Goal: Task Accomplishment & Management: Complete application form

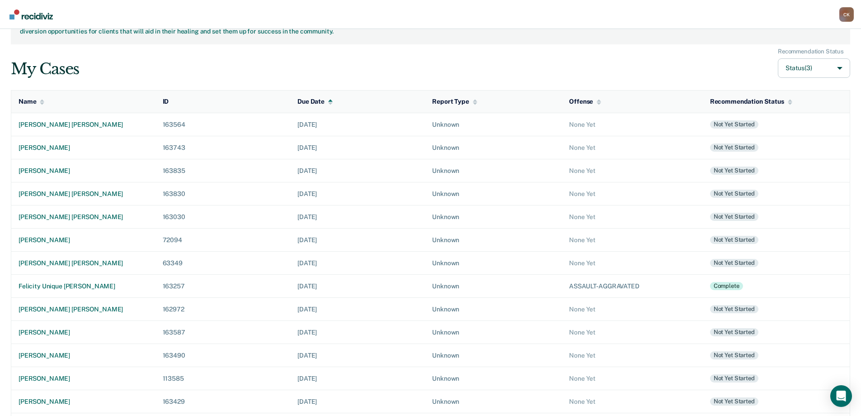
scroll to position [65, 0]
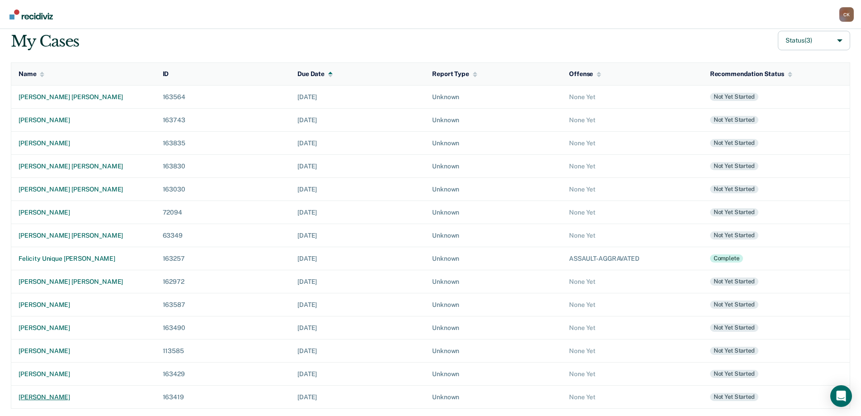
click at [58, 396] on div "[PERSON_NAME]" at bounding box center [84, 397] width 130 height 8
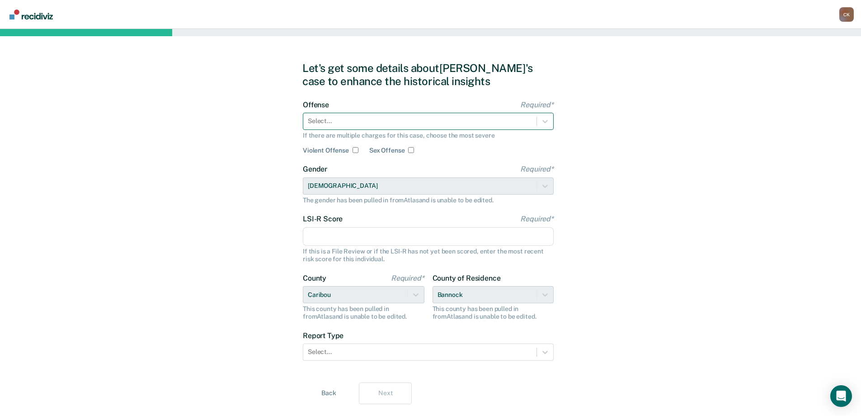
click at [345, 117] on div at bounding box center [420, 120] width 224 height 9
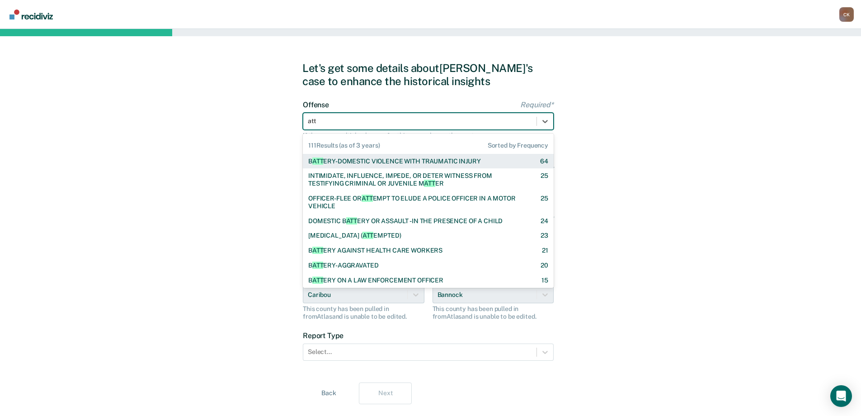
type input "atte"
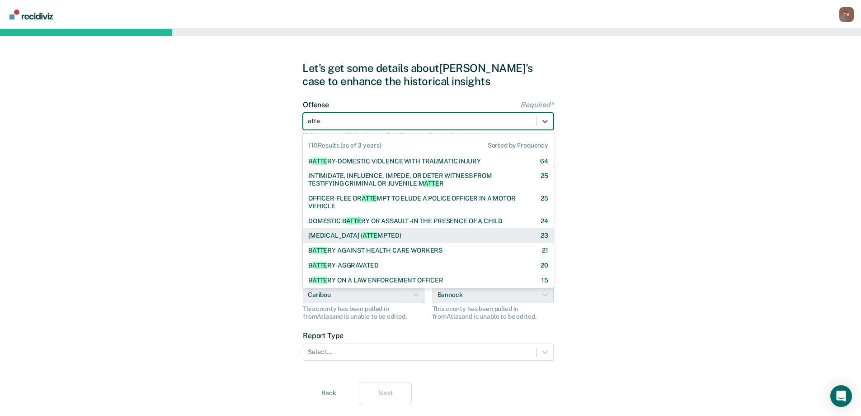
click at [383, 237] on div "[MEDICAL_DATA] ( ATTE MPTED)" at bounding box center [354, 236] width 93 height 8
checkbox input "true"
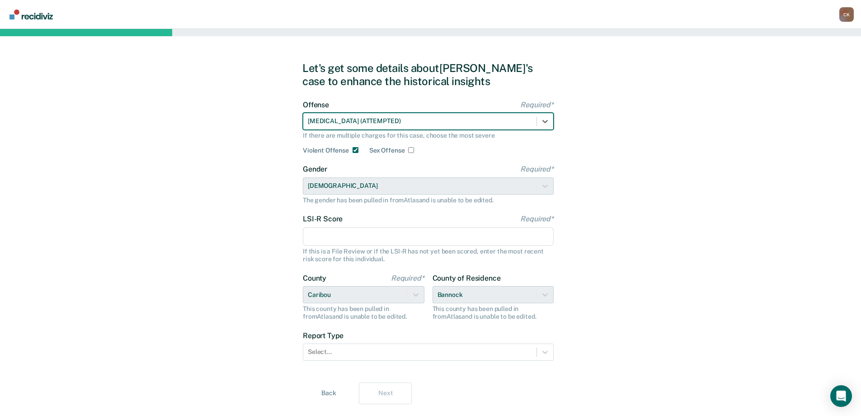
click at [369, 238] on input "LSI-R Score Required*" at bounding box center [428, 236] width 251 height 19
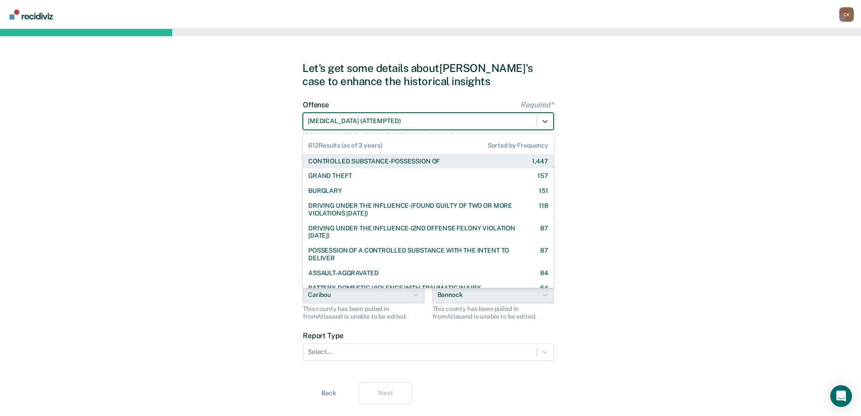
click at [439, 128] on div "[MEDICAL_DATA] (ATTEMPTED)" at bounding box center [428, 121] width 251 height 17
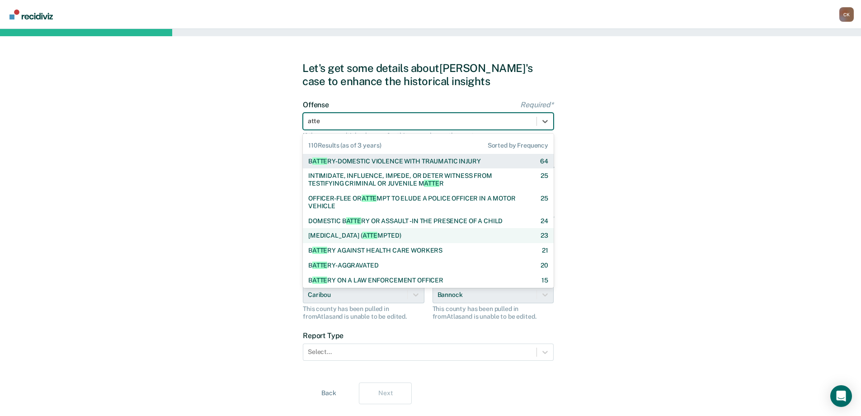
type input "attem"
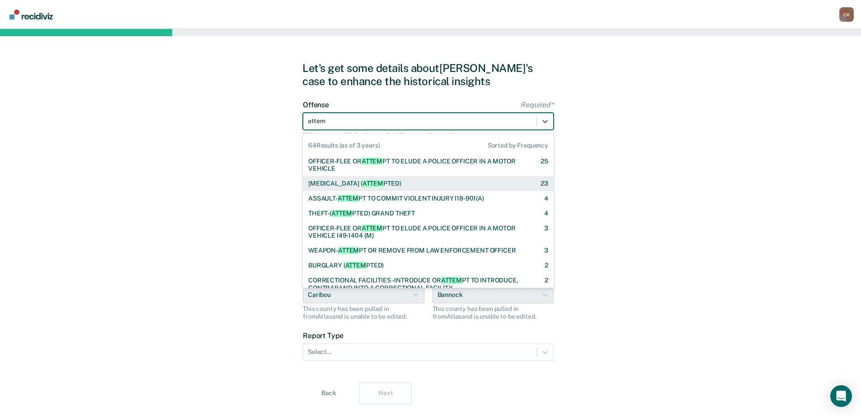
click at [401, 183] on div "[MEDICAL_DATA] ( ATTEM PTED)" at bounding box center [354, 184] width 93 height 8
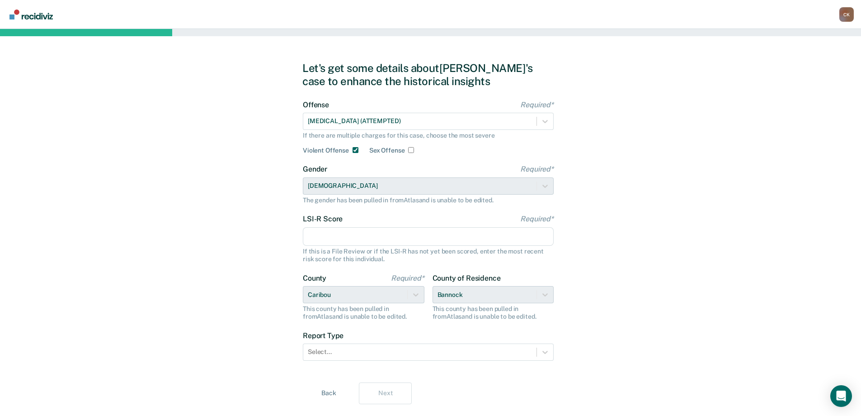
click at [360, 236] on input "LSI-R Score Required*" at bounding box center [428, 236] width 251 height 19
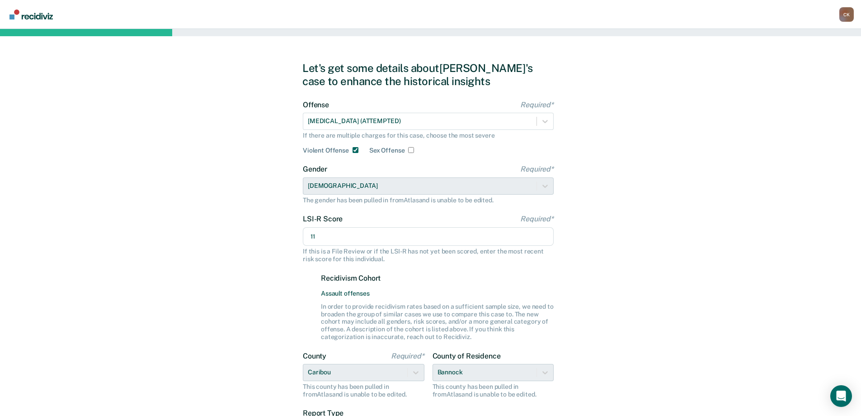
type input "11"
click at [697, 213] on div "Let's get some details about [PERSON_NAME]'s case to enhance the historical ins…" at bounding box center [430, 271] width 861 height 485
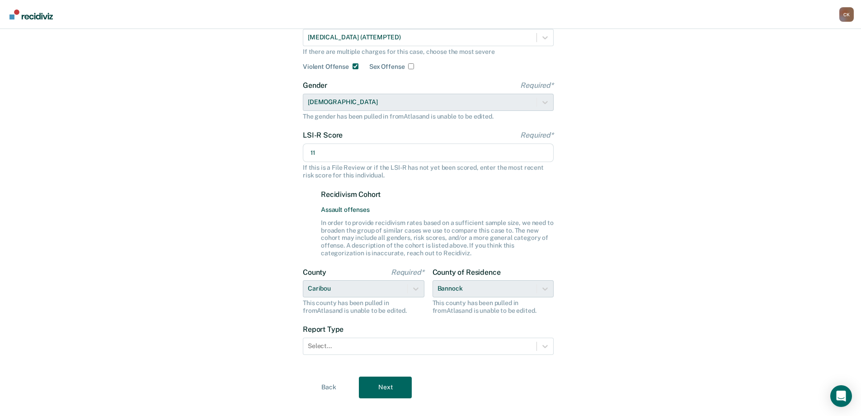
scroll to position [99, 0]
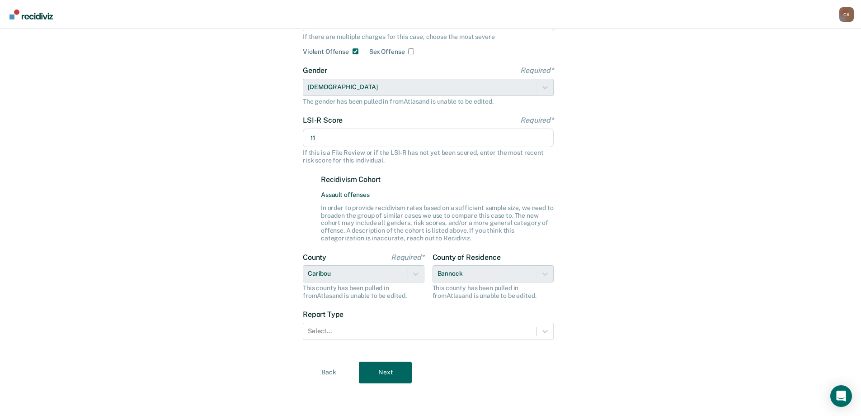
click at [479, 269] on div "County of Residence Bannock This county has been pulled in from [GEOGRAPHIC_DAT…" at bounding box center [494, 276] width 122 height 47
click at [444, 325] on div "Select..." at bounding box center [419, 330] width 233 height 13
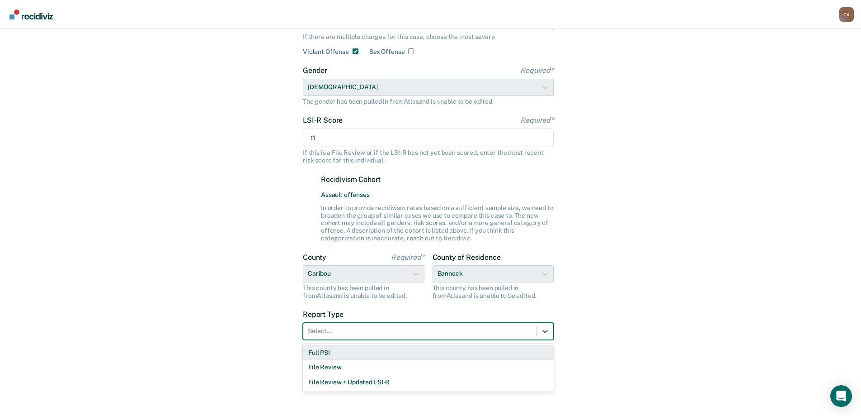
click at [402, 354] on div "Full PSI" at bounding box center [428, 352] width 251 height 15
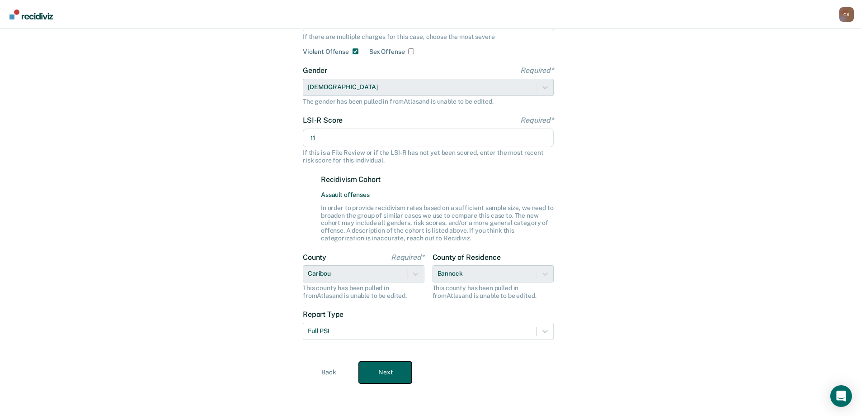
click at [404, 370] on button "Next" at bounding box center [385, 372] width 53 height 22
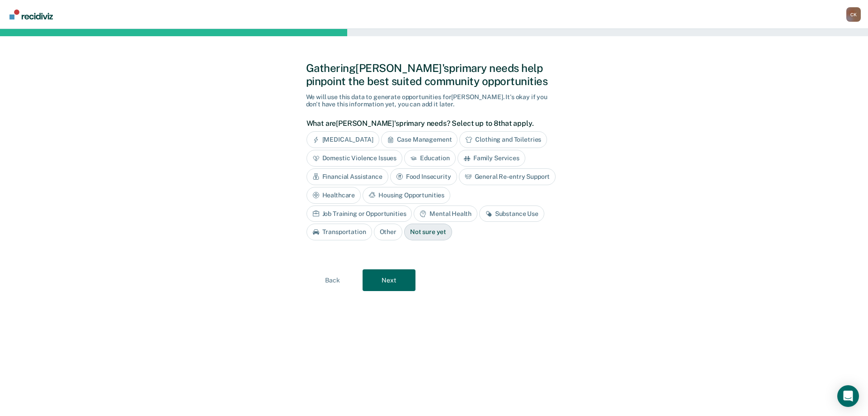
click at [369, 157] on div "Domestic Violence Issues" at bounding box center [355, 158] width 96 height 17
click at [406, 284] on button "Next" at bounding box center [389, 280] width 53 height 22
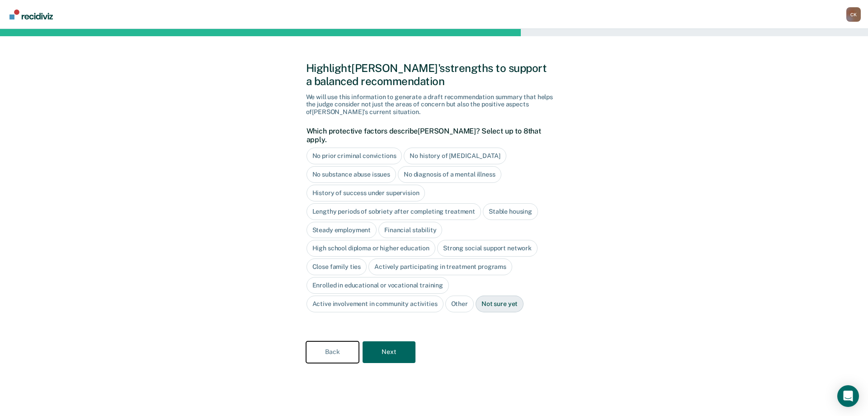
click at [340, 341] on button "Back" at bounding box center [332, 352] width 53 height 22
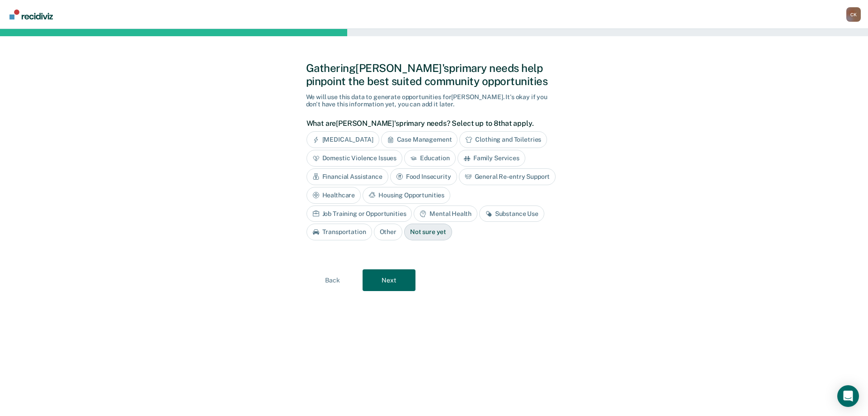
click at [517, 155] on div "Family Services" at bounding box center [492, 158] width 68 height 17
click at [358, 159] on div "Domestic Violence Issues" at bounding box center [355, 158] width 96 height 17
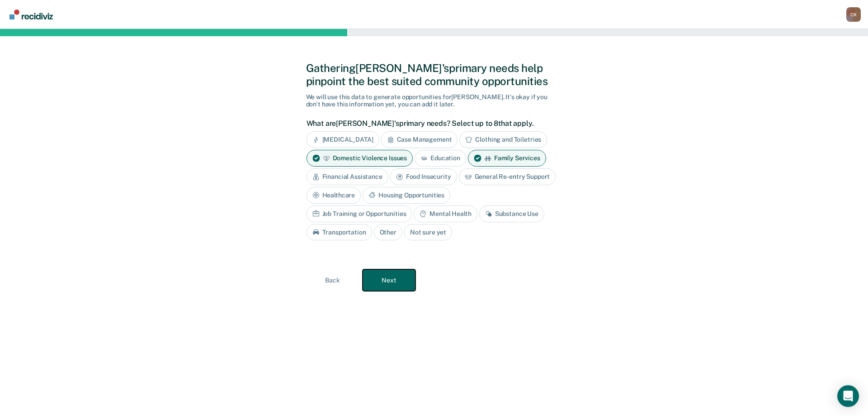
click at [402, 276] on button "Next" at bounding box center [389, 280] width 53 height 22
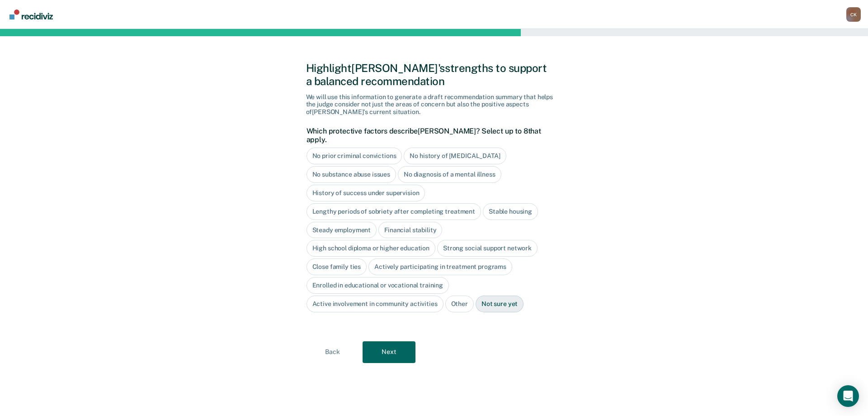
click at [374, 167] on div "No substance abuse issues" at bounding box center [352, 174] width 90 height 17
click at [462, 166] on div "No diagnosis of a mental illness" at bounding box center [460, 174] width 104 height 17
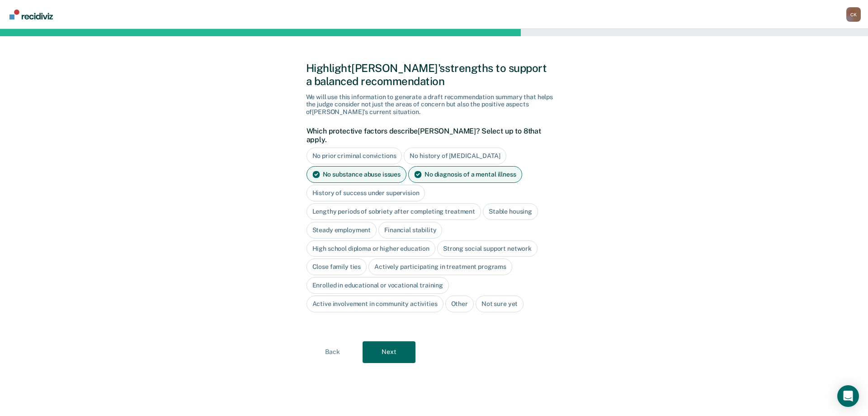
click at [516, 205] on div "Stable housing" at bounding box center [510, 211] width 55 height 17
click at [346, 222] on div "Steady employment" at bounding box center [342, 230] width 71 height 17
click at [426, 222] on div "Financial stability" at bounding box center [421, 230] width 64 height 17
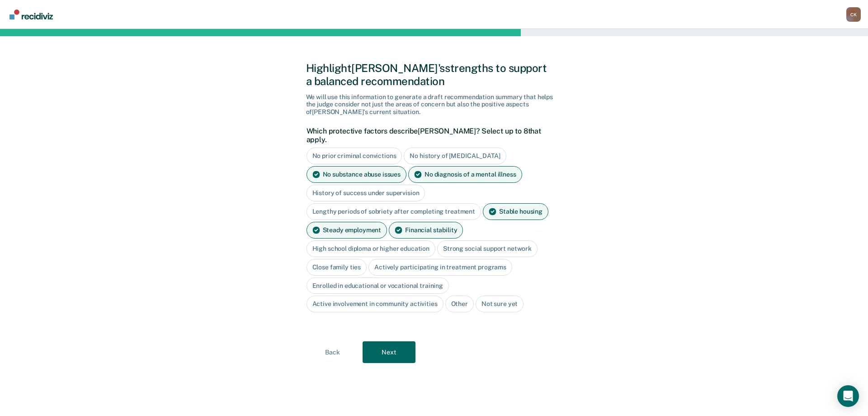
click at [473, 240] on div "Strong social support network" at bounding box center [487, 248] width 100 height 17
click at [408, 297] on div "Active involvement in community activities" at bounding box center [375, 304] width 137 height 17
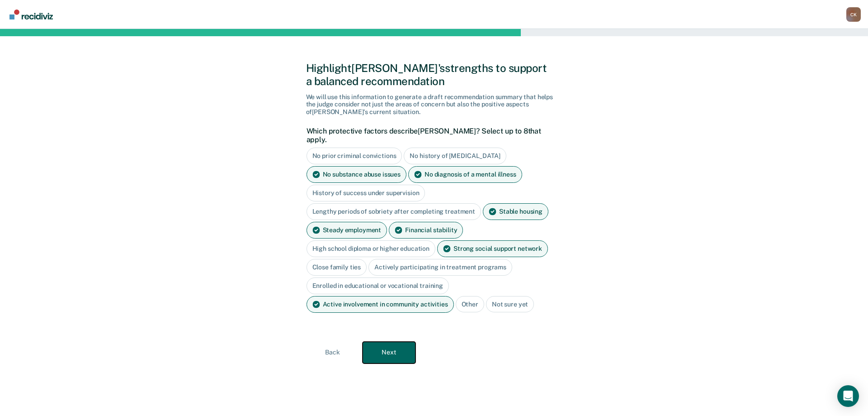
click at [398, 341] on button "Next" at bounding box center [389, 352] width 53 height 22
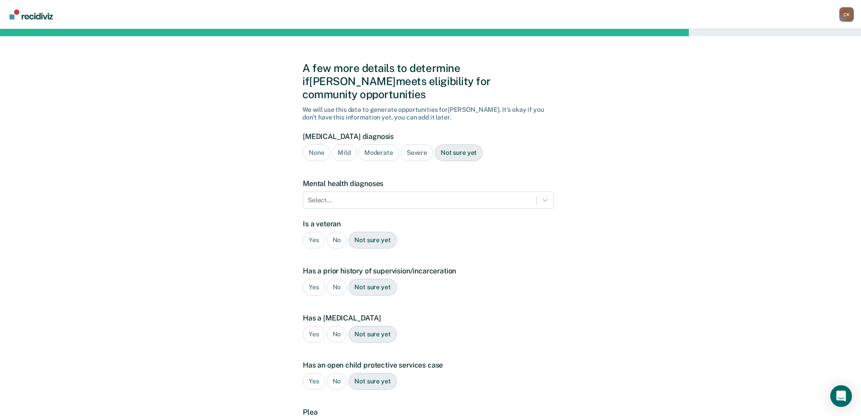
click at [311, 144] on div "None" at bounding box center [316, 152] width 27 height 17
click at [354, 195] on div at bounding box center [420, 199] width 224 height 9
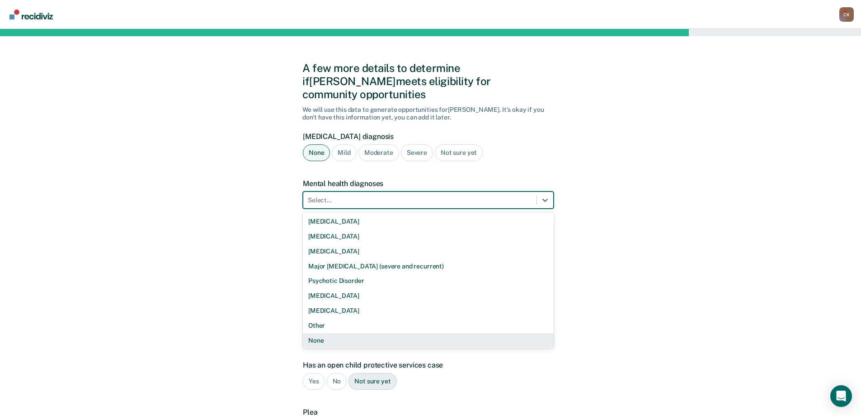
click at [348, 333] on div "None" at bounding box center [428, 340] width 251 height 15
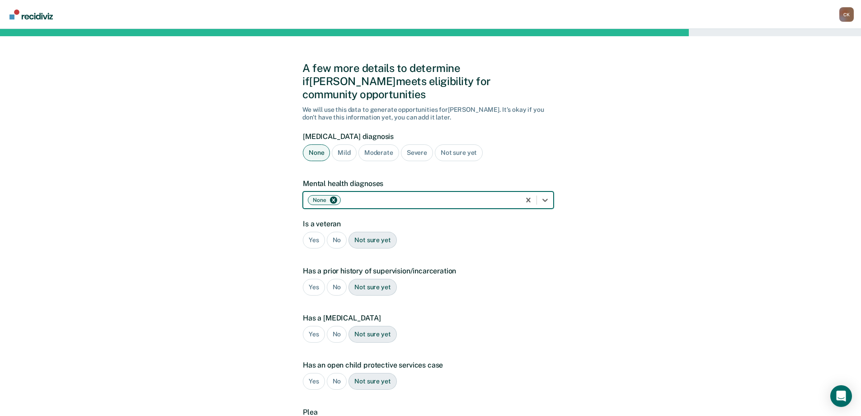
scroll to position [45, 0]
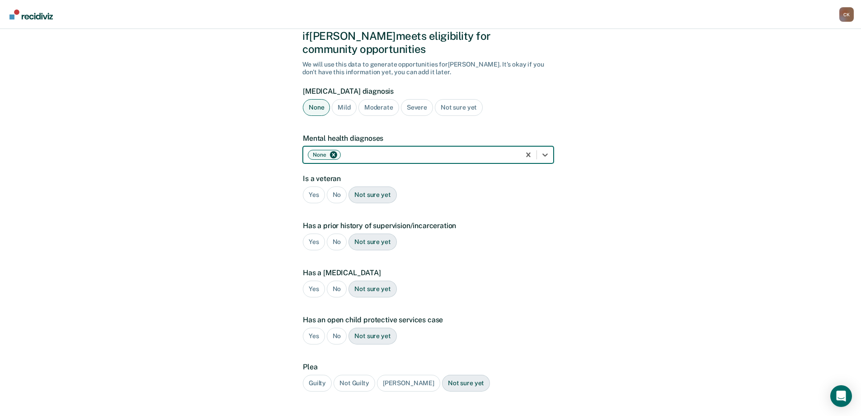
click at [336, 186] on div "No" at bounding box center [337, 194] width 20 height 17
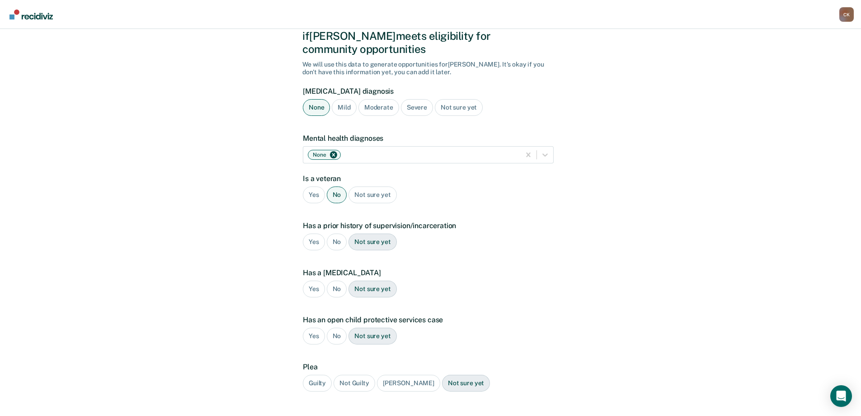
click at [340, 233] on div "No" at bounding box center [337, 241] width 20 height 17
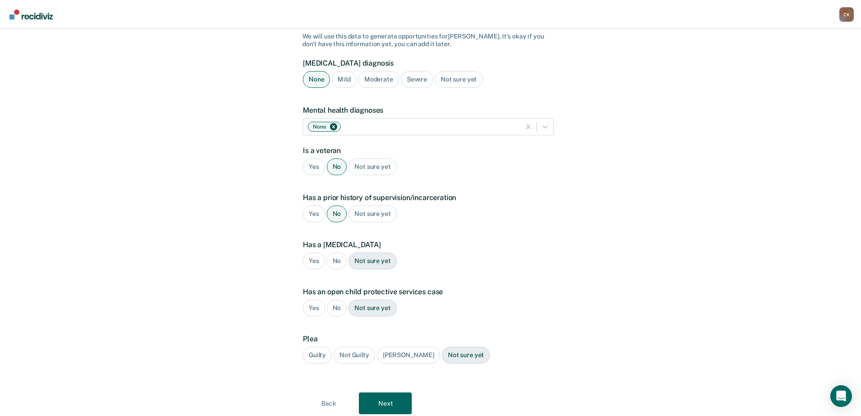
scroll to position [91, 0]
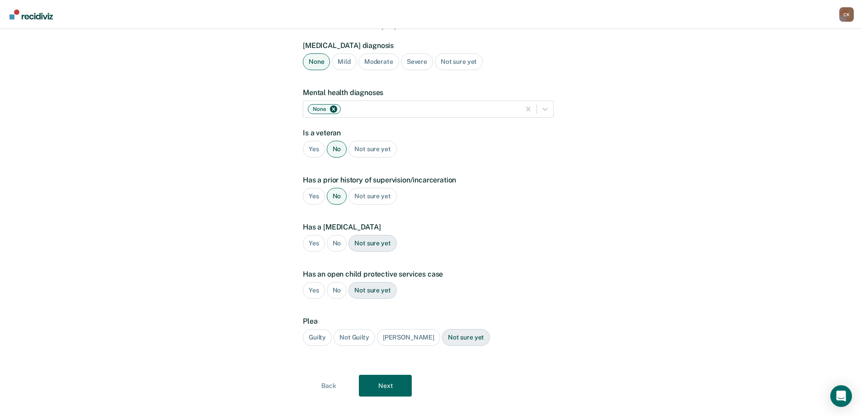
click at [337, 235] on div "No" at bounding box center [337, 243] width 20 height 17
click at [316, 282] on div "Yes" at bounding box center [314, 290] width 22 height 17
click at [310, 329] on div "Guilty" at bounding box center [317, 337] width 29 height 17
click at [394, 374] on button "Next" at bounding box center [385, 385] width 53 height 22
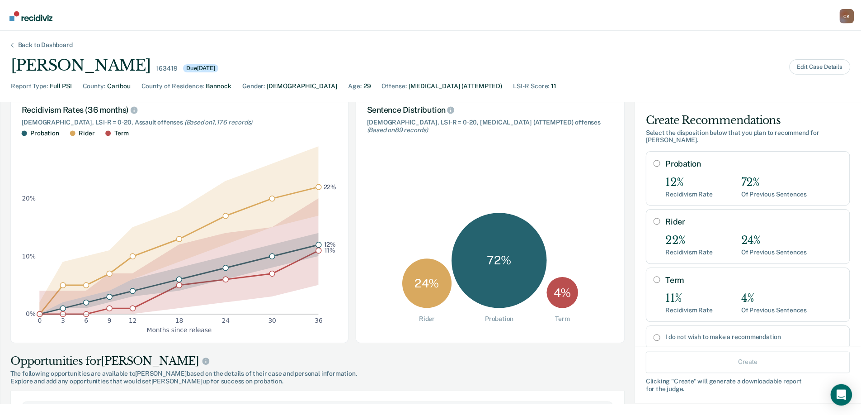
scroll to position [0, 0]
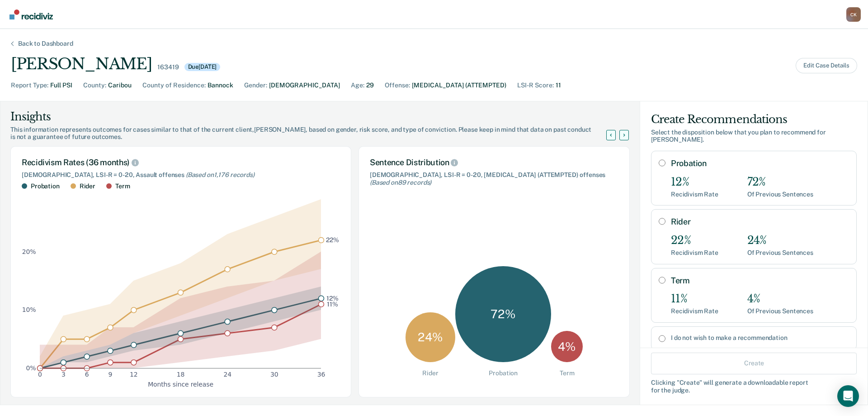
click at [659, 159] on input "Probation" at bounding box center [662, 162] width 7 height 7
radio input "true"
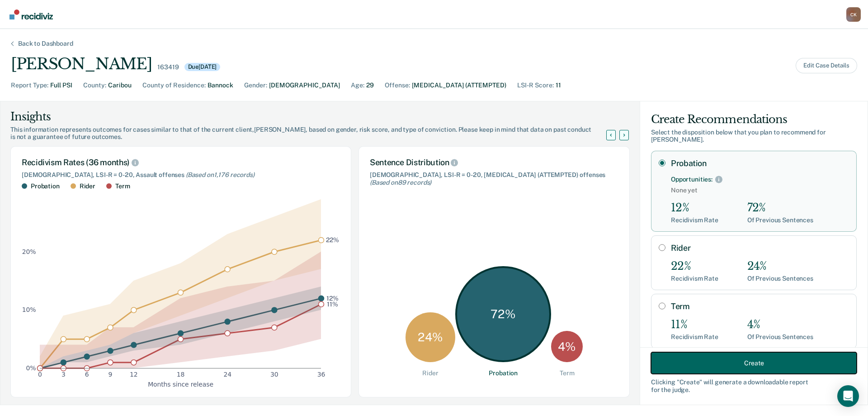
click at [728, 361] on button "Create" at bounding box center [754, 363] width 206 height 22
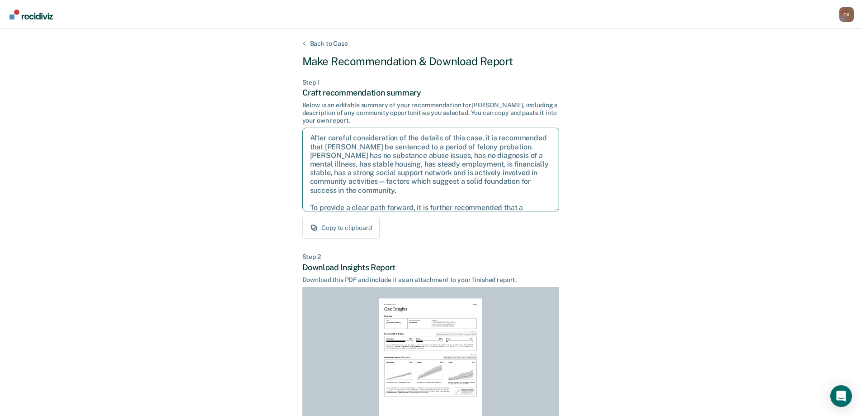
drag, startPoint x: 534, startPoint y: 201, endPoint x: 260, endPoint y: 112, distance: 287.7
click at [260, 112] on div "Back to Case Make Recommendation & Download Report Step 1 Craft recommendation …" at bounding box center [430, 272] width 861 height 487
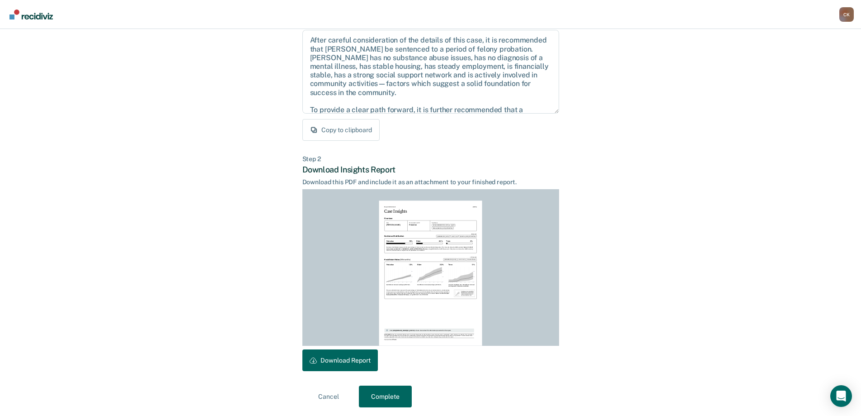
scroll to position [100, 0]
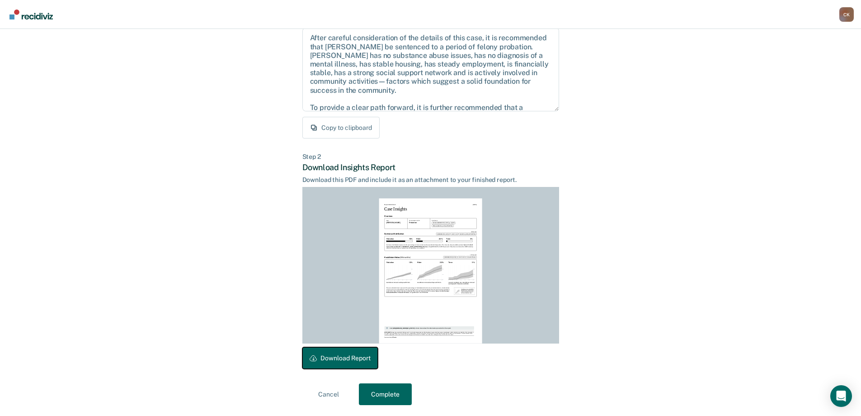
click at [366, 356] on button "Download Report" at bounding box center [341, 358] width 76 height 22
click at [388, 393] on button "Complete" at bounding box center [385, 394] width 53 height 22
